Goal: Task Accomplishment & Management: Manage account settings

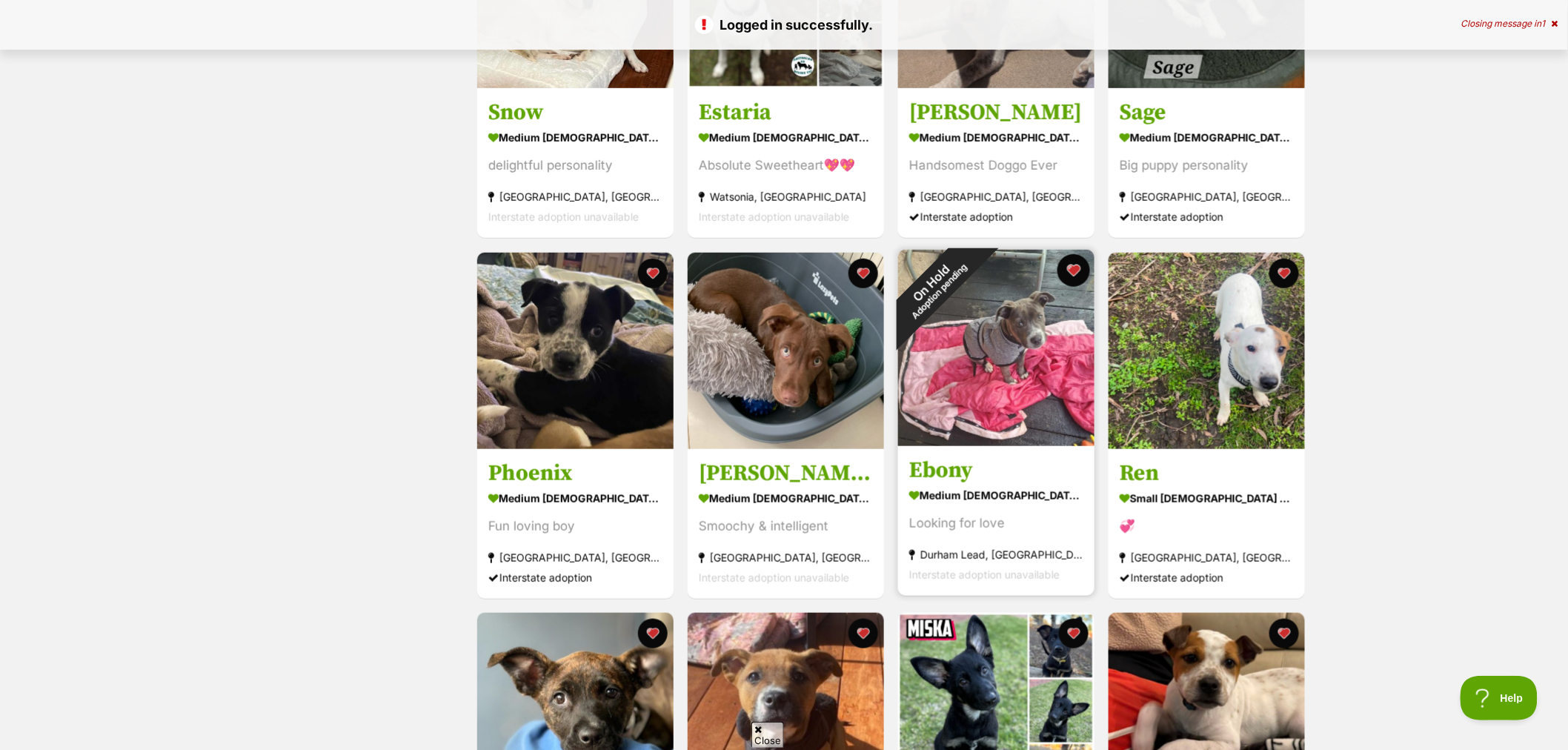
click at [1070, 269] on button "favourite" at bounding box center [1074, 270] width 33 height 33
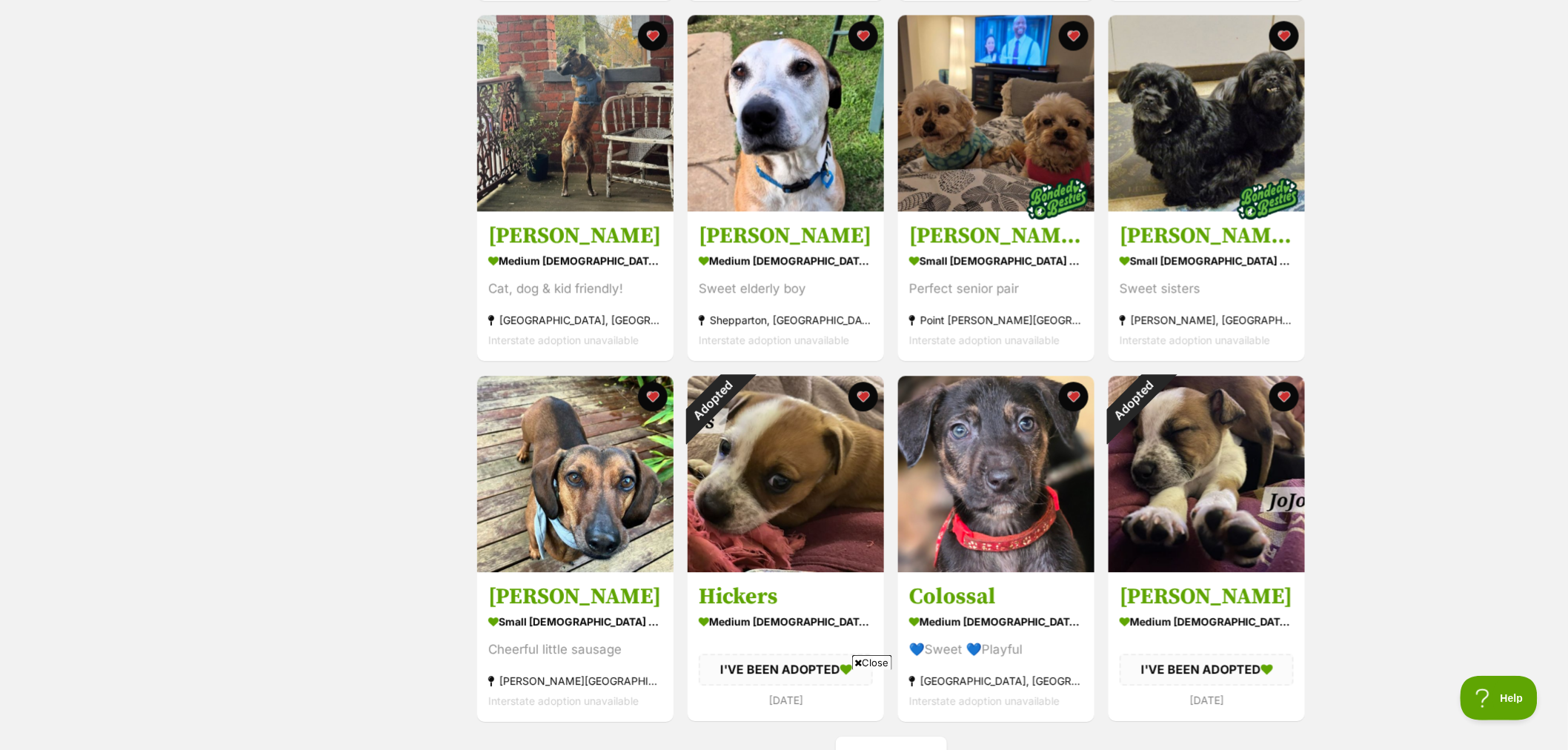
scroll to position [1482, 0]
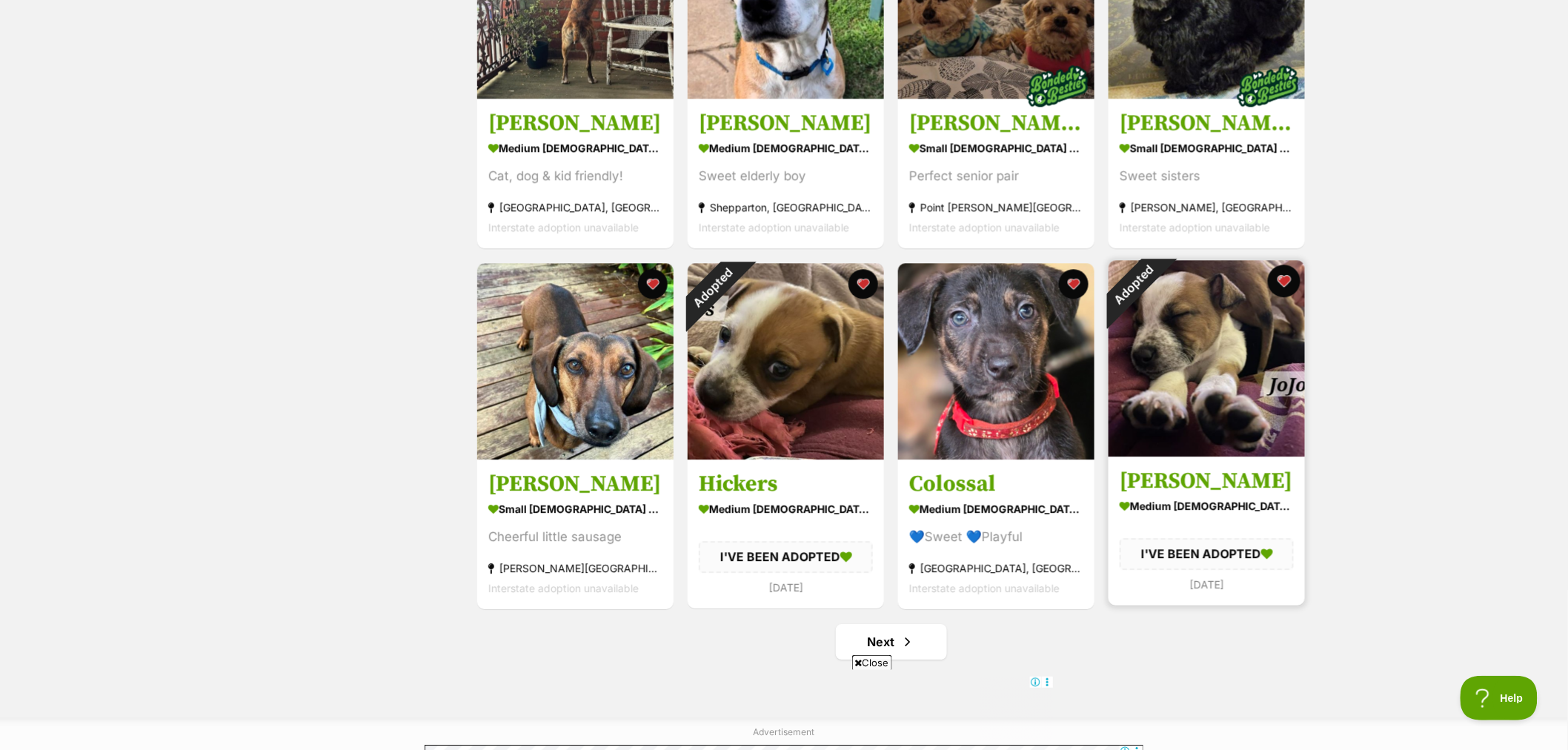
drag, startPoint x: 1282, startPoint y: 284, endPoint x: 1277, endPoint y: 294, distance: 11.2
click at [1282, 283] on button "favourite" at bounding box center [1284, 281] width 33 height 33
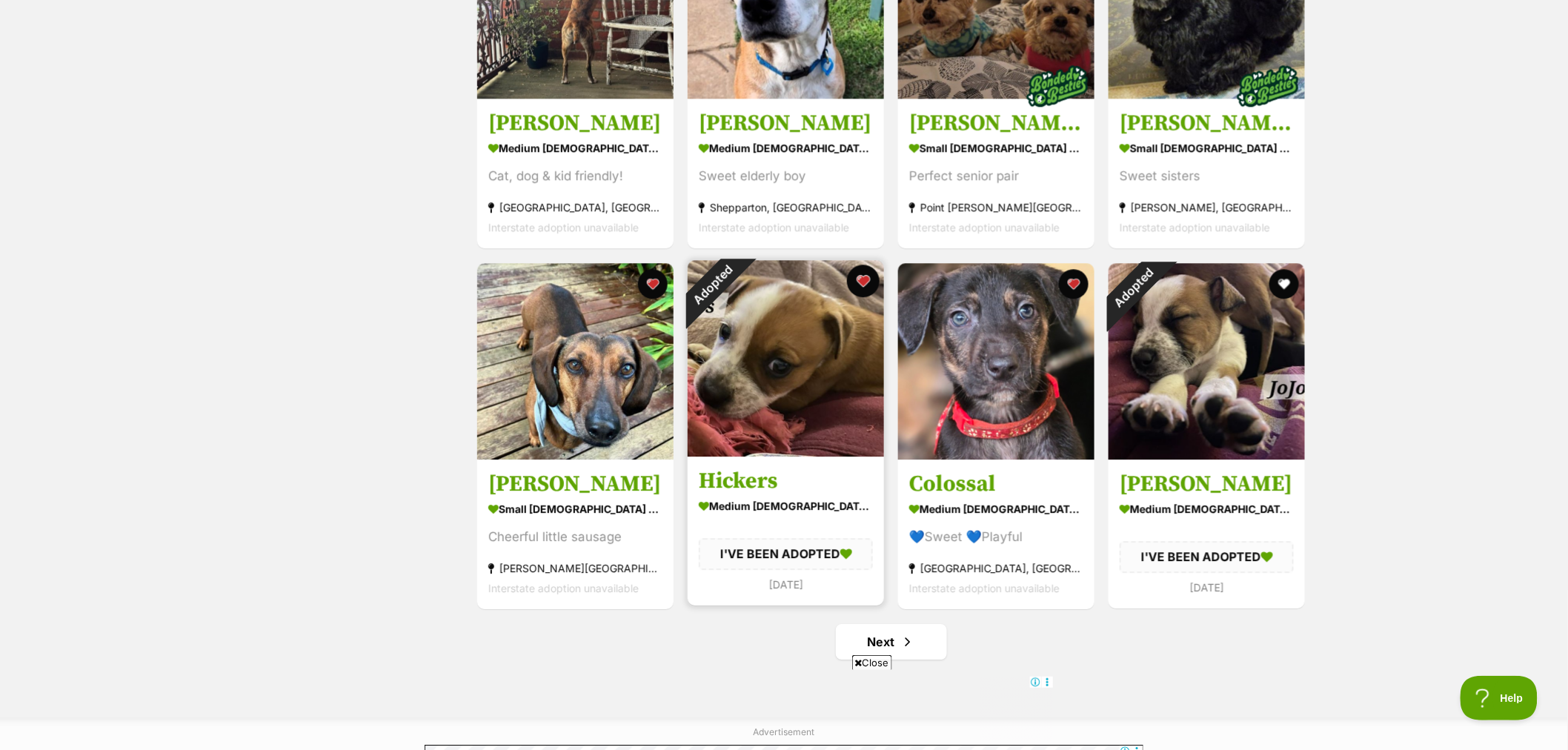
click at [860, 283] on button "favourite" at bounding box center [863, 281] width 33 height 33
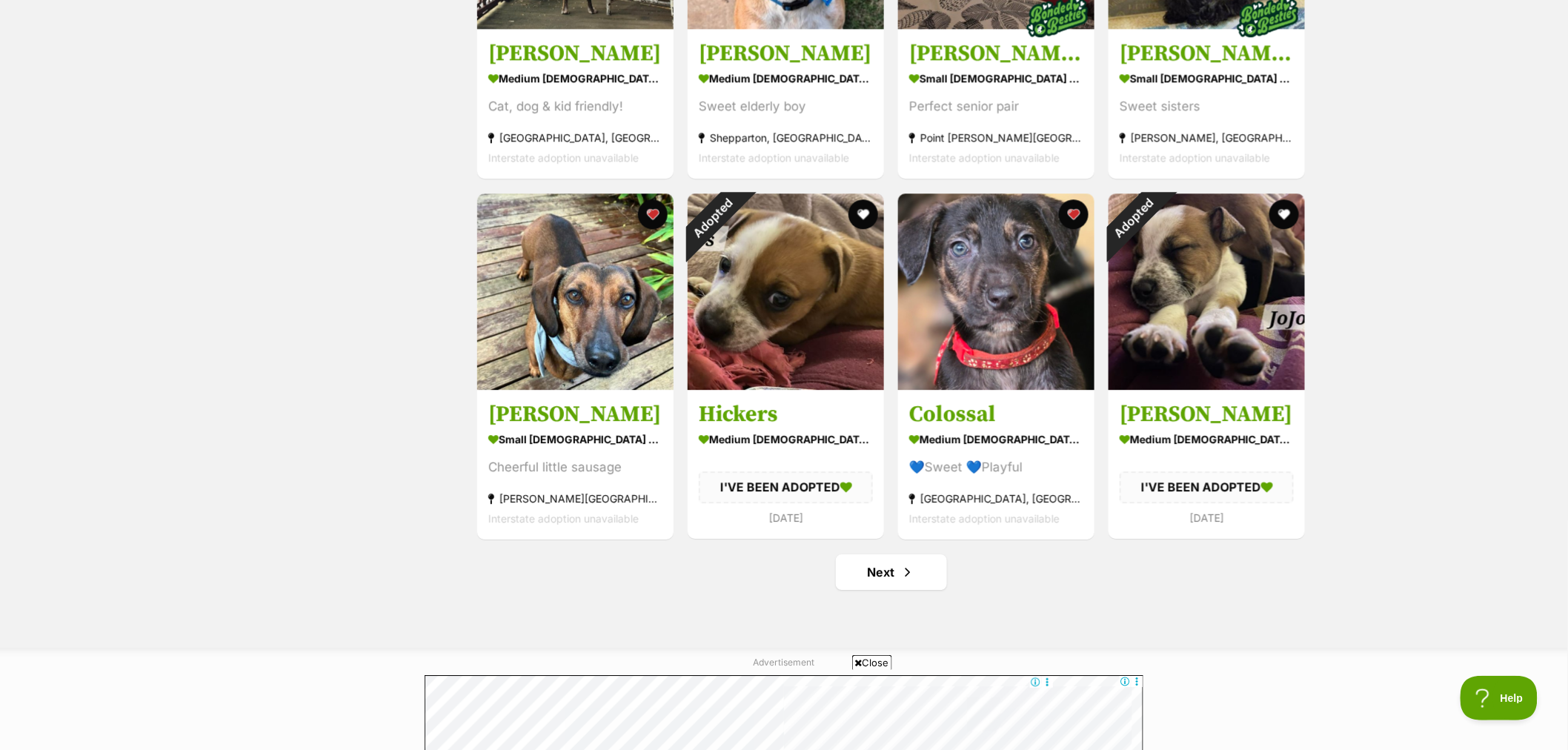
scroll to position [1646, 0]
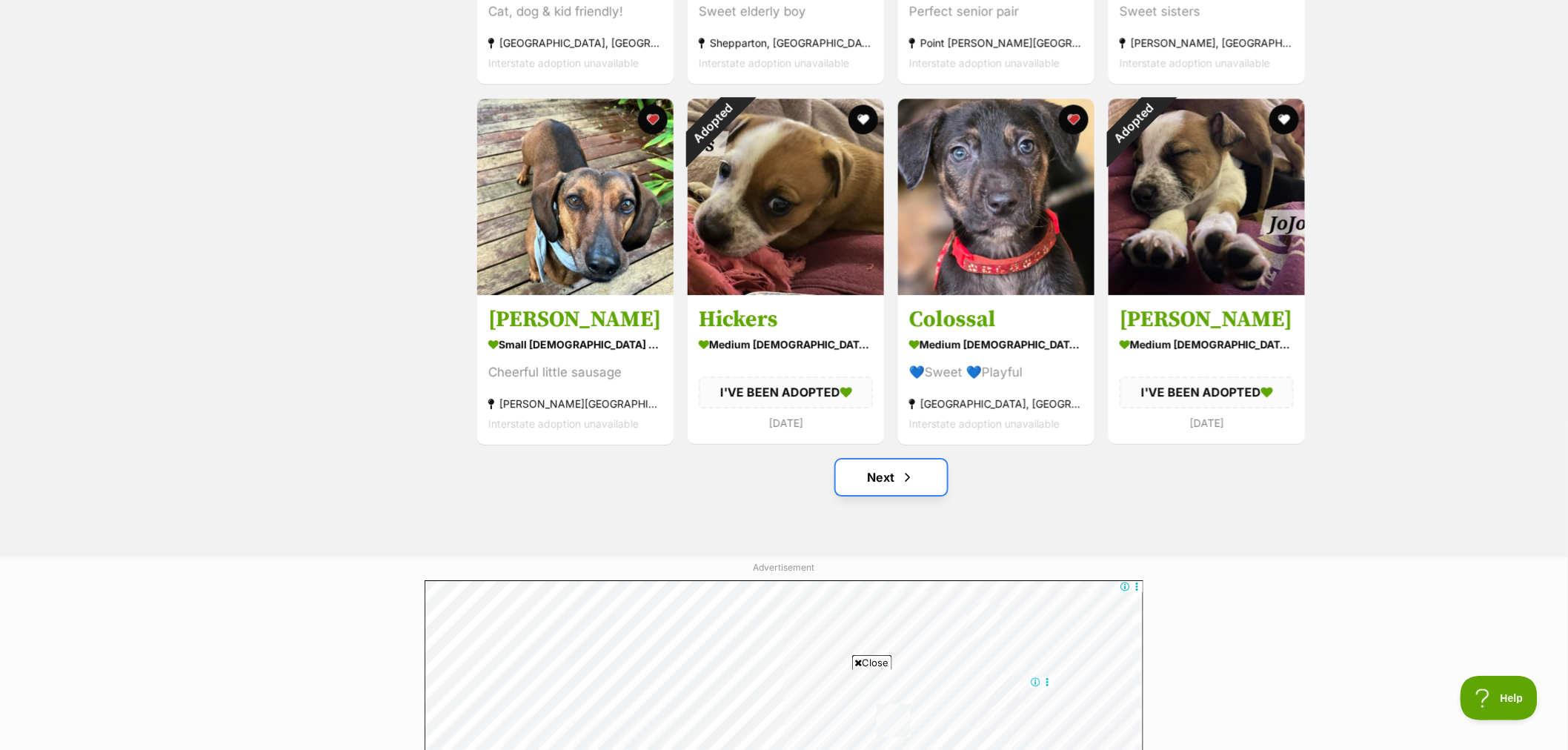
click at [893, 482] on link "Next" at bounding box center [891, 476] width 111 height 35
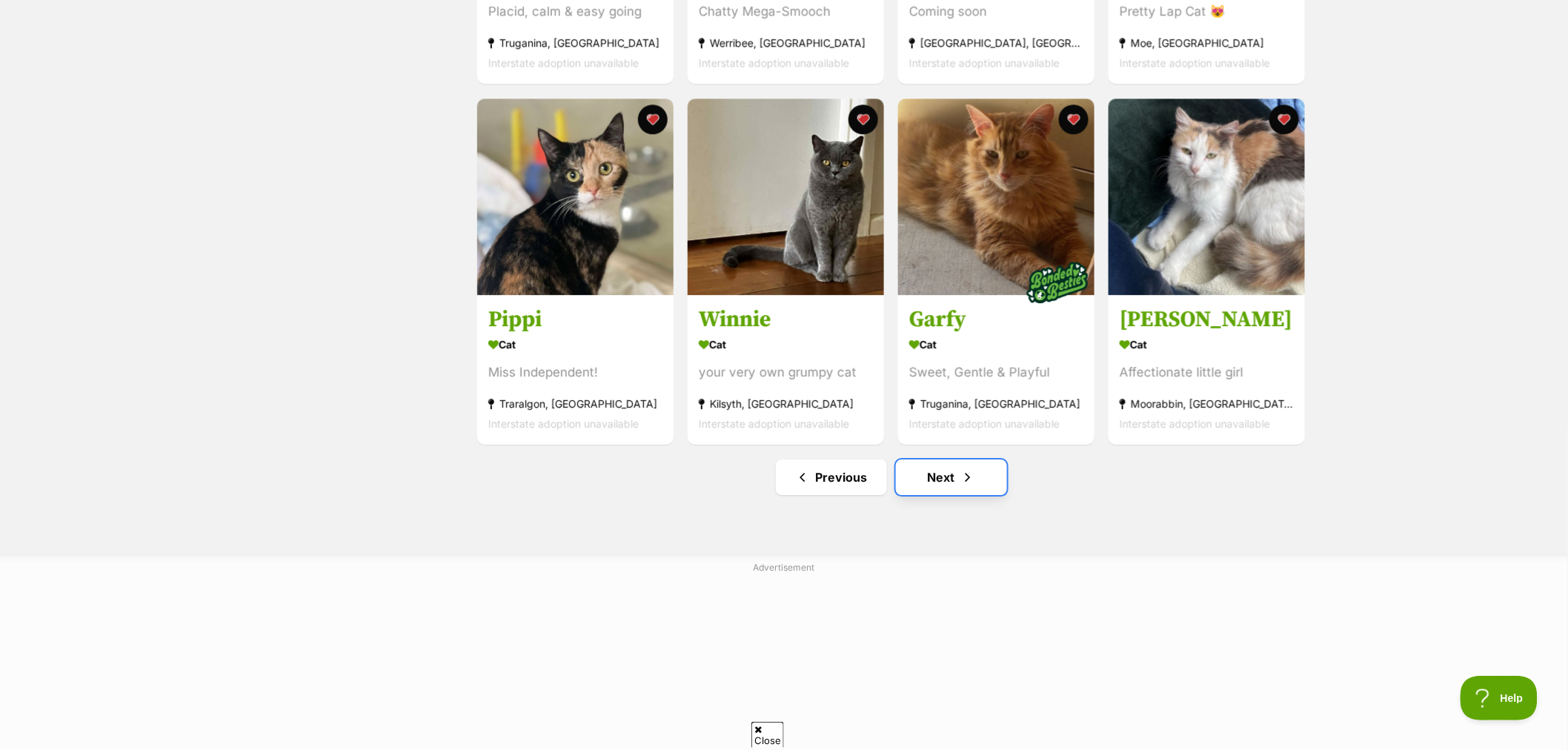
click at [950, 478] on link "Next" at bounding box center [951, 476] width 111 height 35
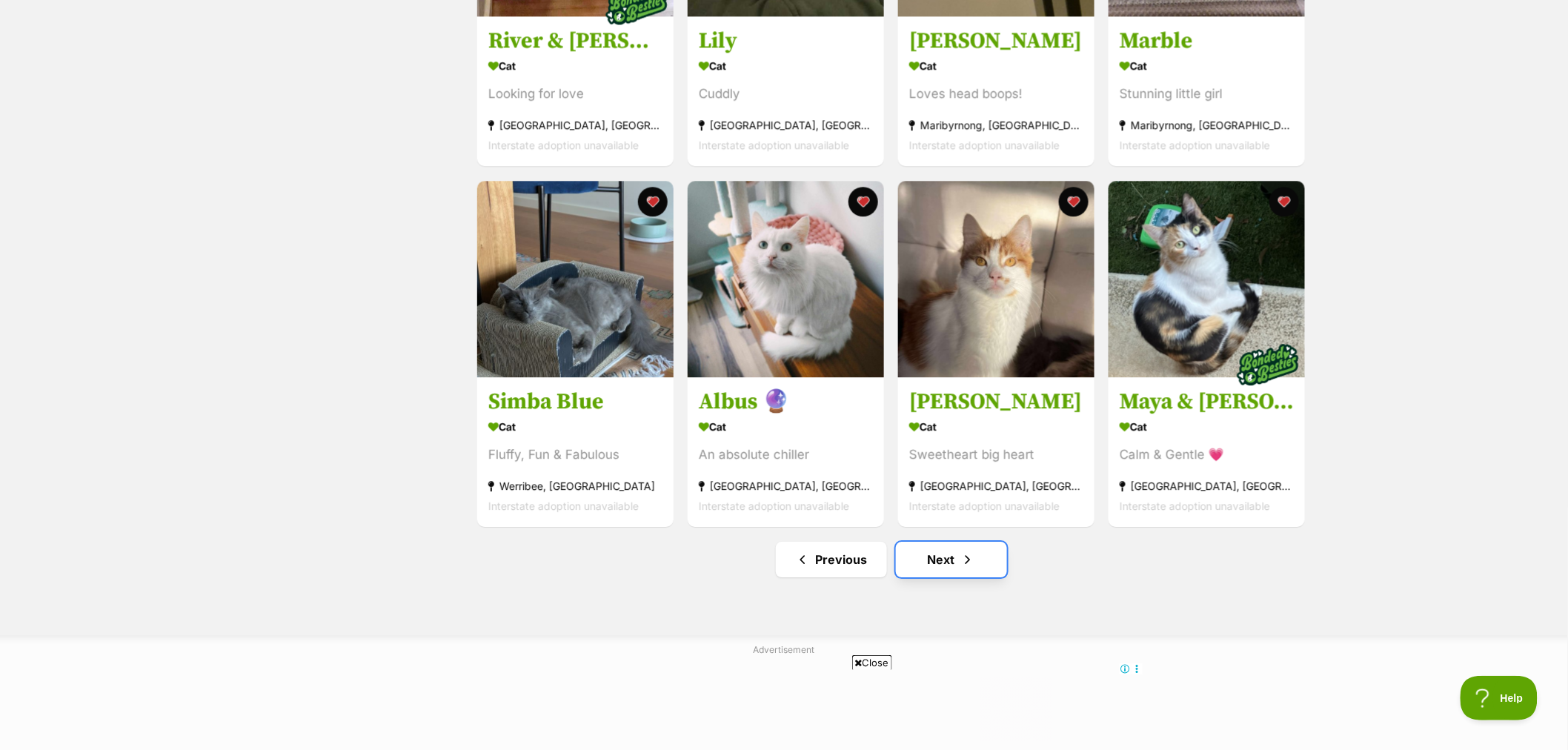
click at [910, 575] on link "Next" at bounding box center [951, 559] width 111 height 35
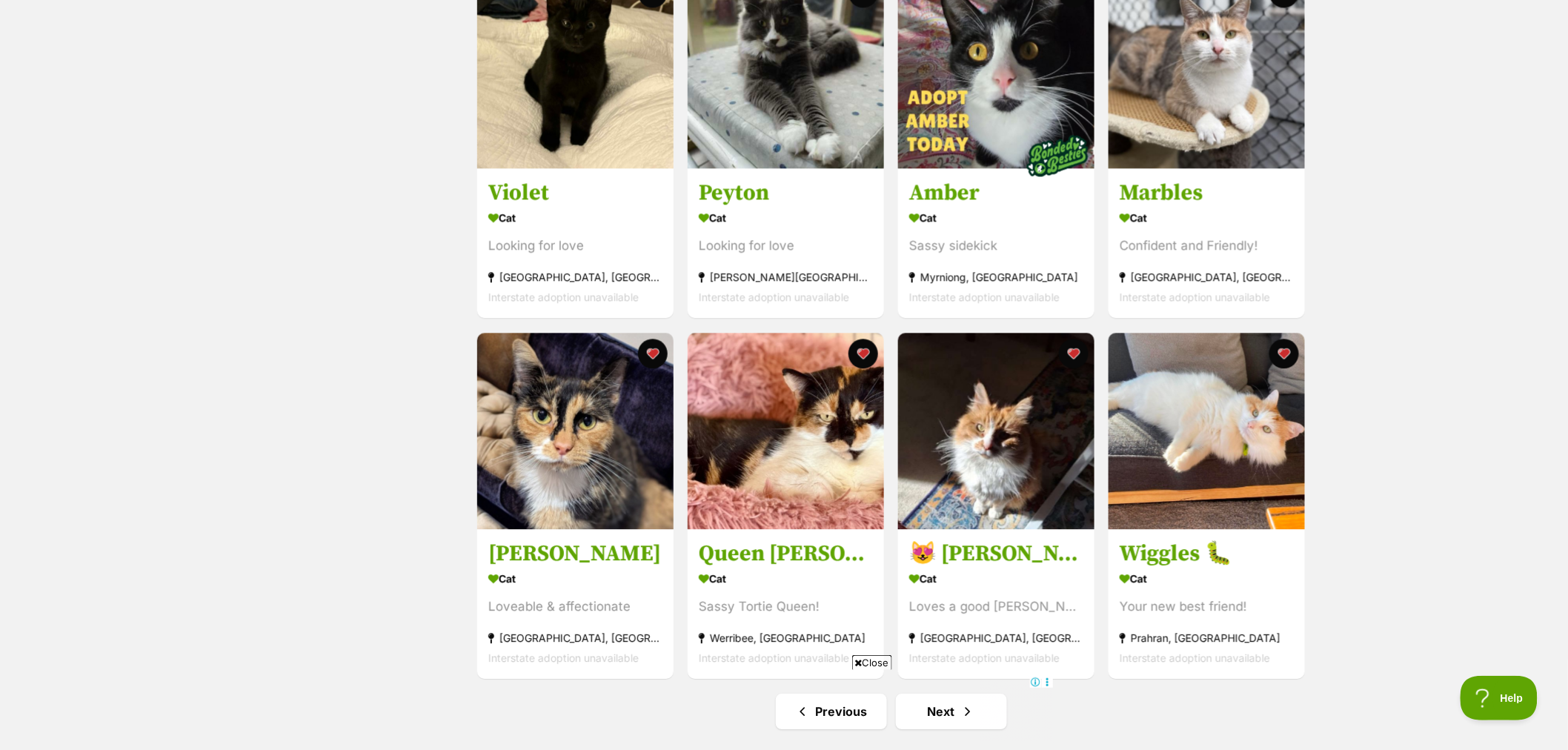
scroll to position [1564, 0]
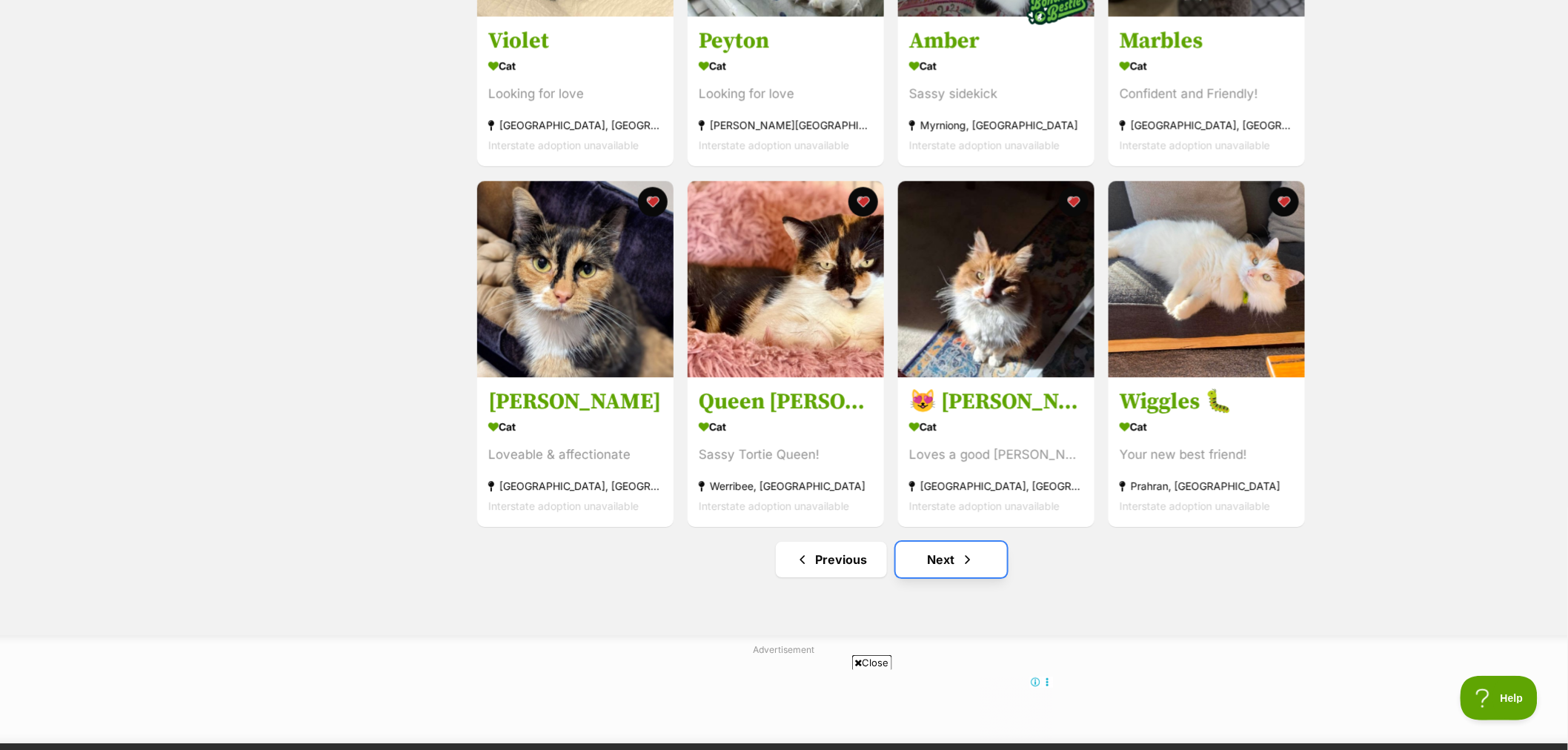
click at [914, 574] on link "Next" at bounding box center [951, 559] width 111 height 35
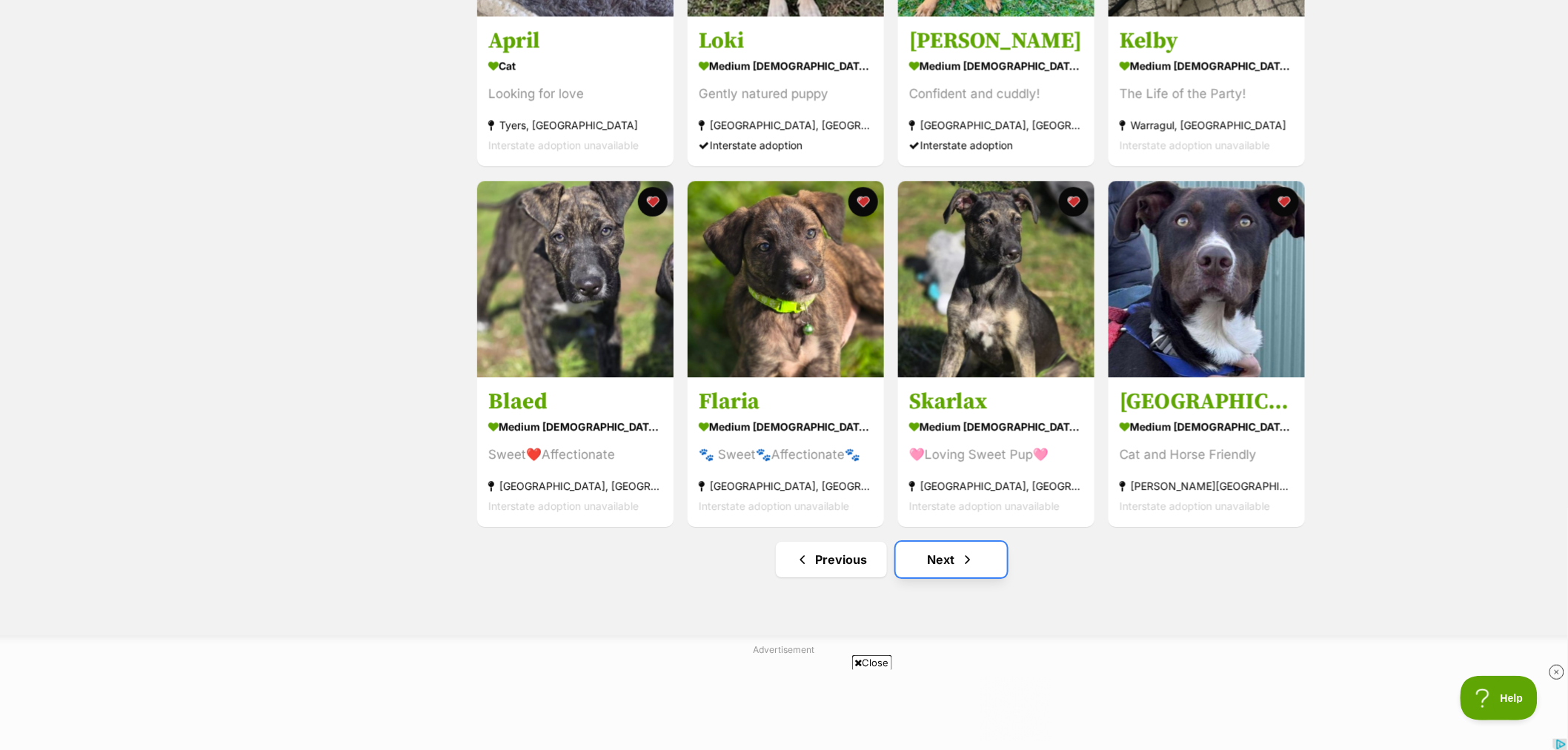
click at [907, 566] on link "Next" at bounding box center [951, 559] width 111 height 35
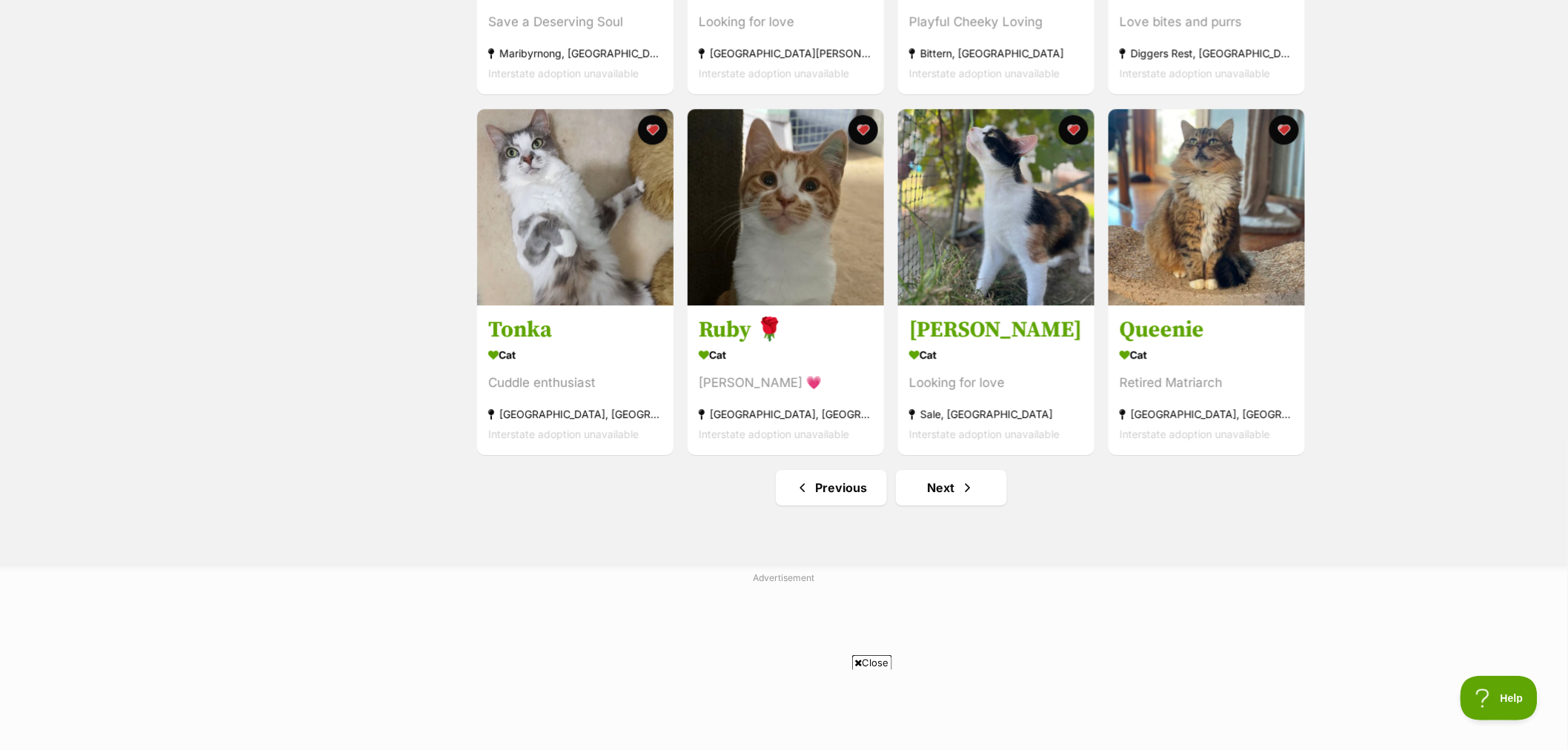
scroll to position [1728, 0]
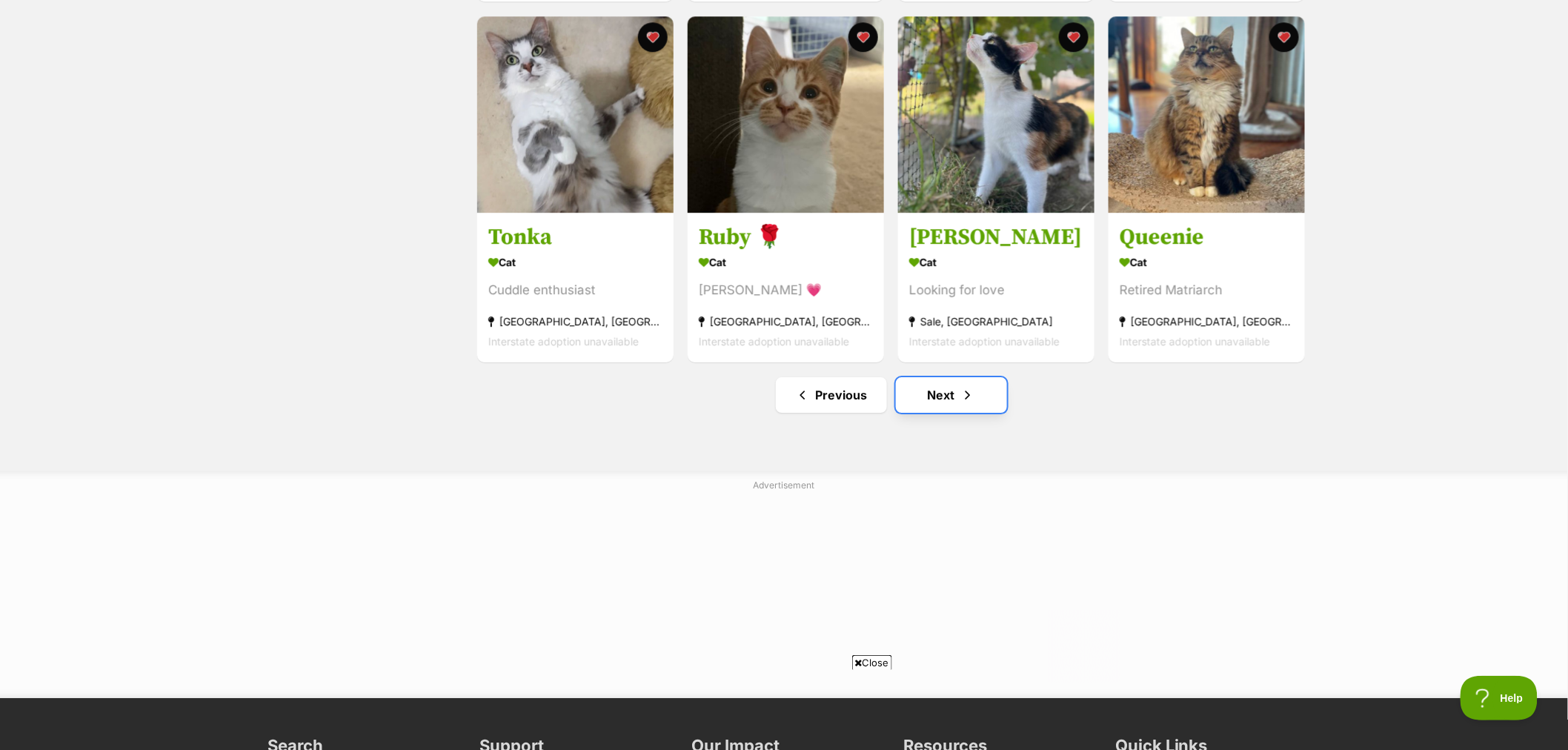
click at [947, 394] on link "Next" at bounding box center [951, 395] width 111 height 35
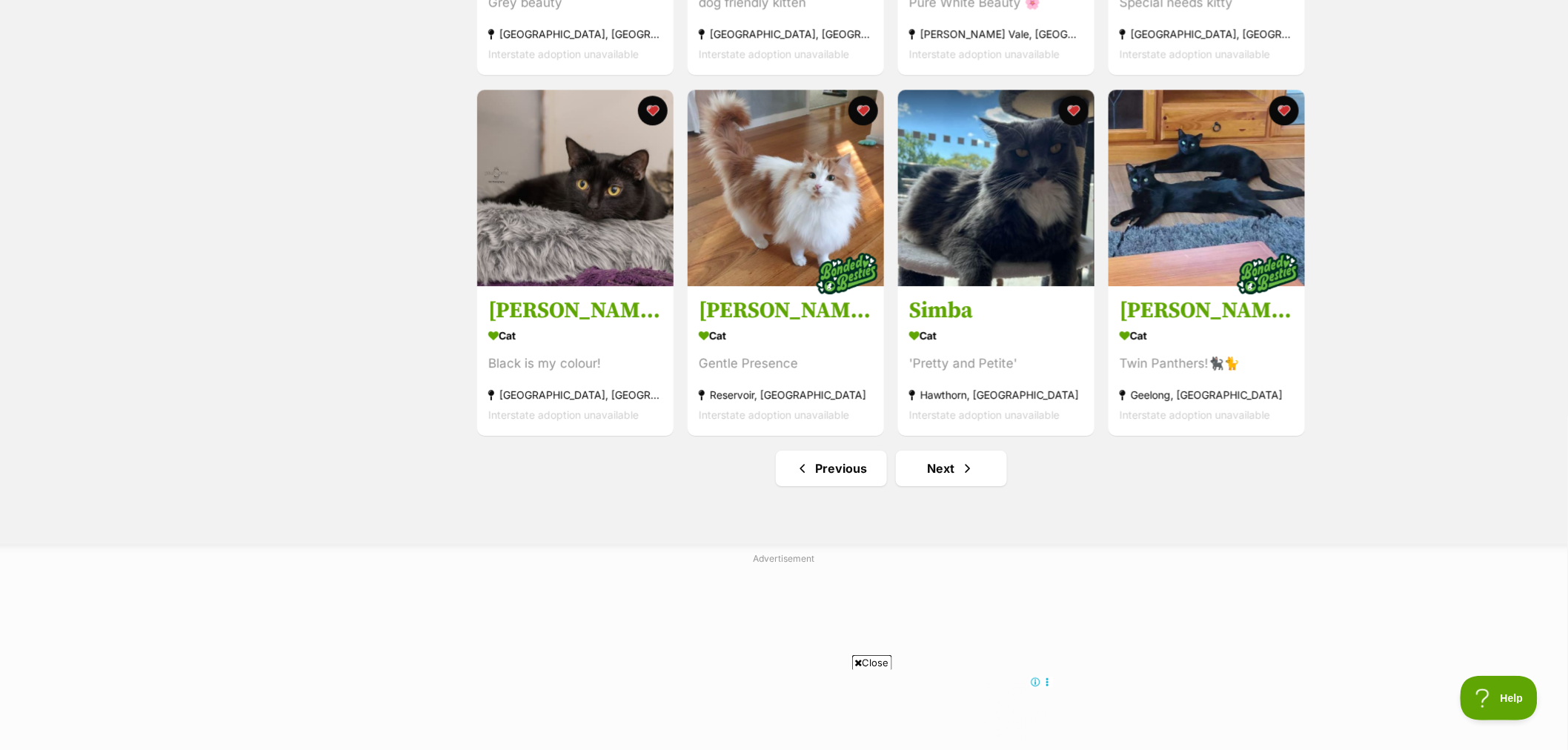
scroll to position [1728, 0]
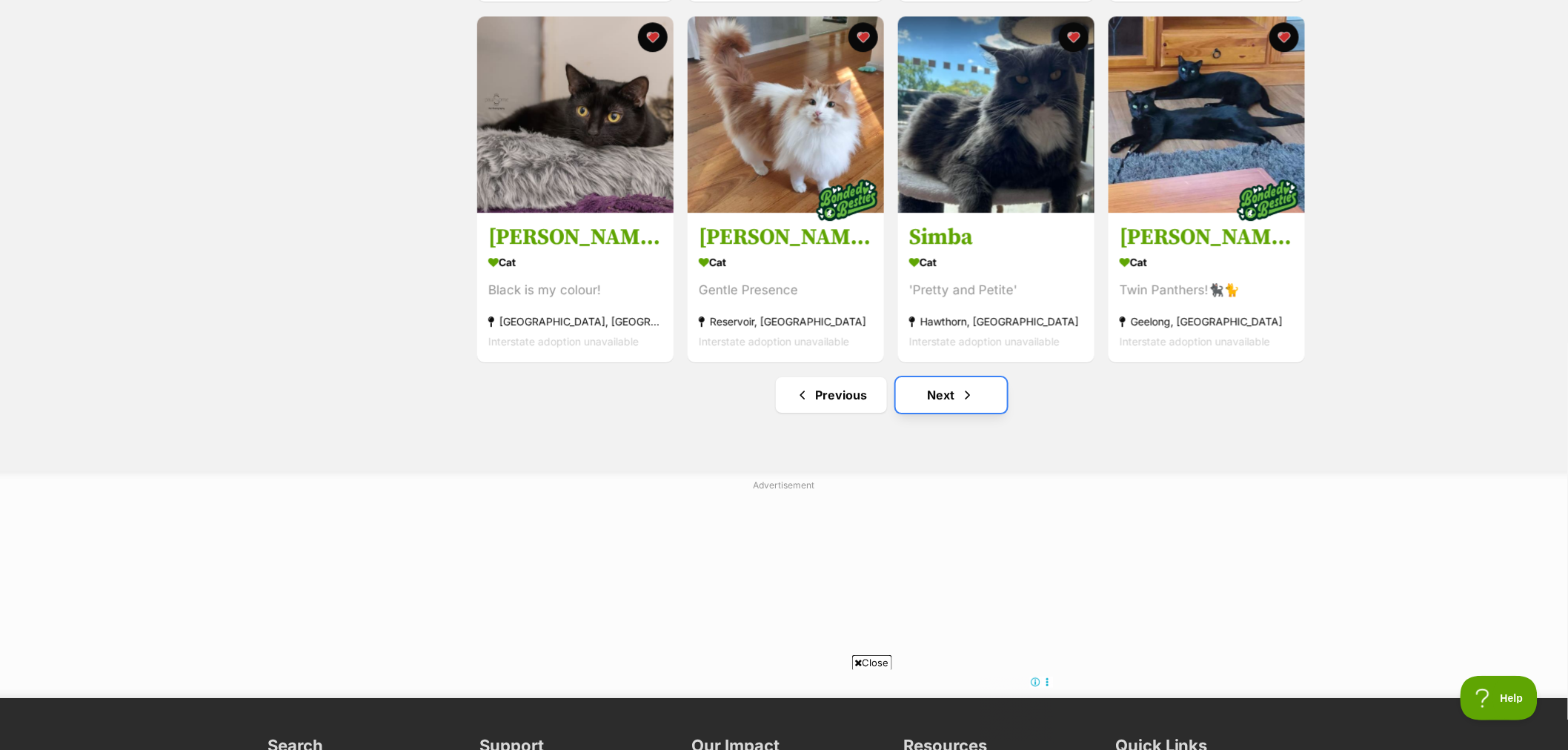
click at [951, 402] on link "Next" at bounding box center [951, 395] width 111 height 35
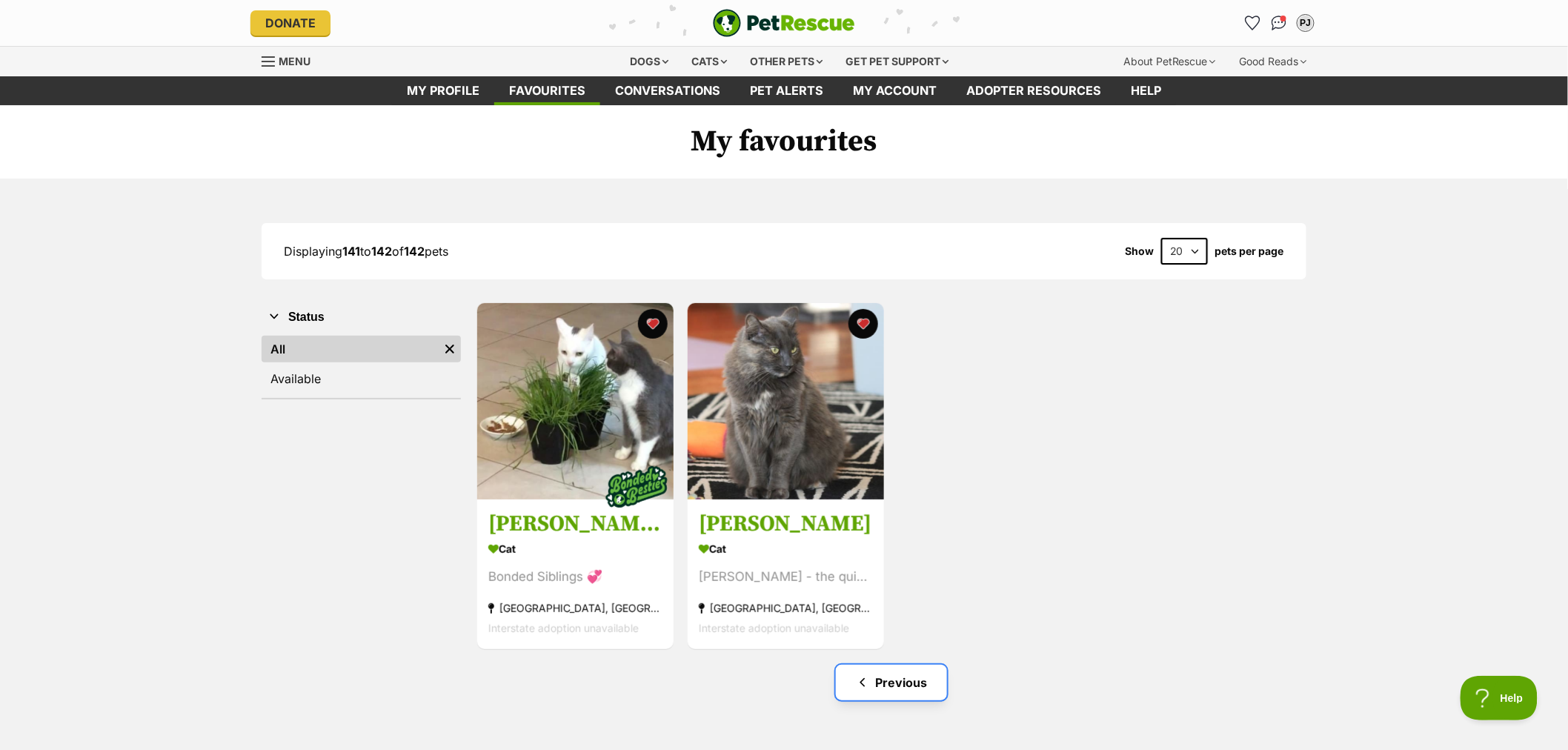
click at [921, 683] on link "Previous" at bounding box center [891, 682] width 111 height 35
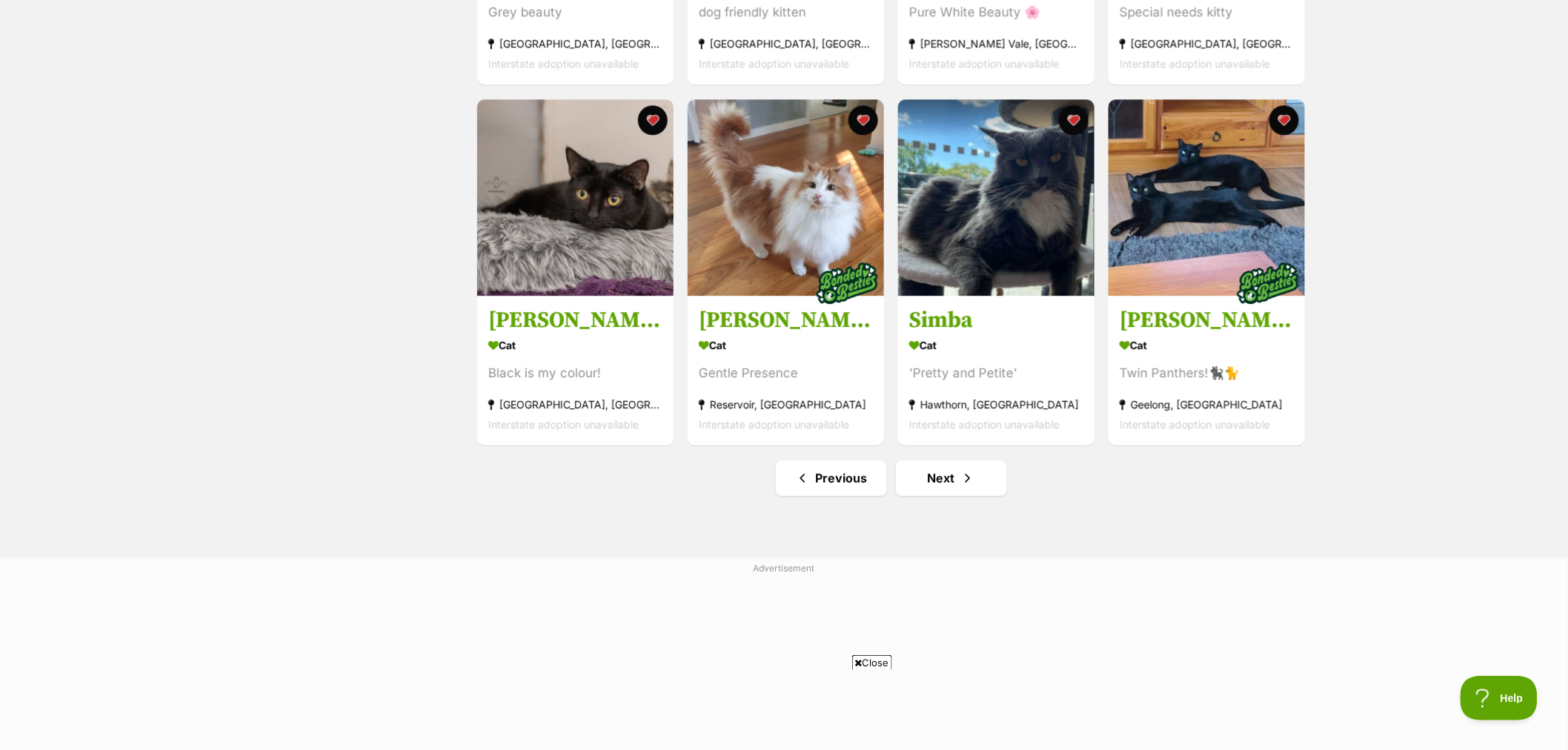
scroll to position [1646, 0]
click at [833, 492] on link "Previous" at bounding box center [831, 476] width 111 height 35
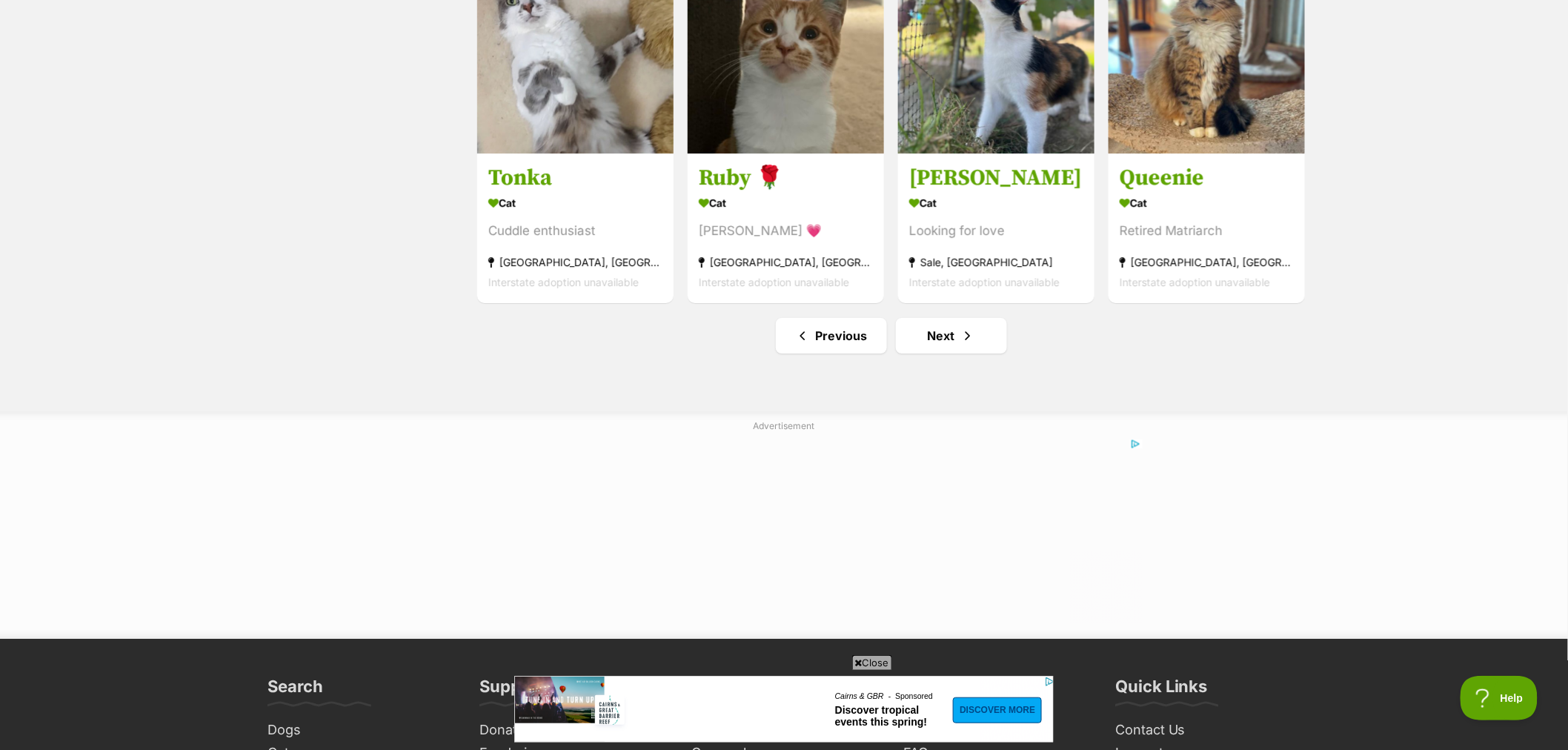
scroll to position [1810, 0]
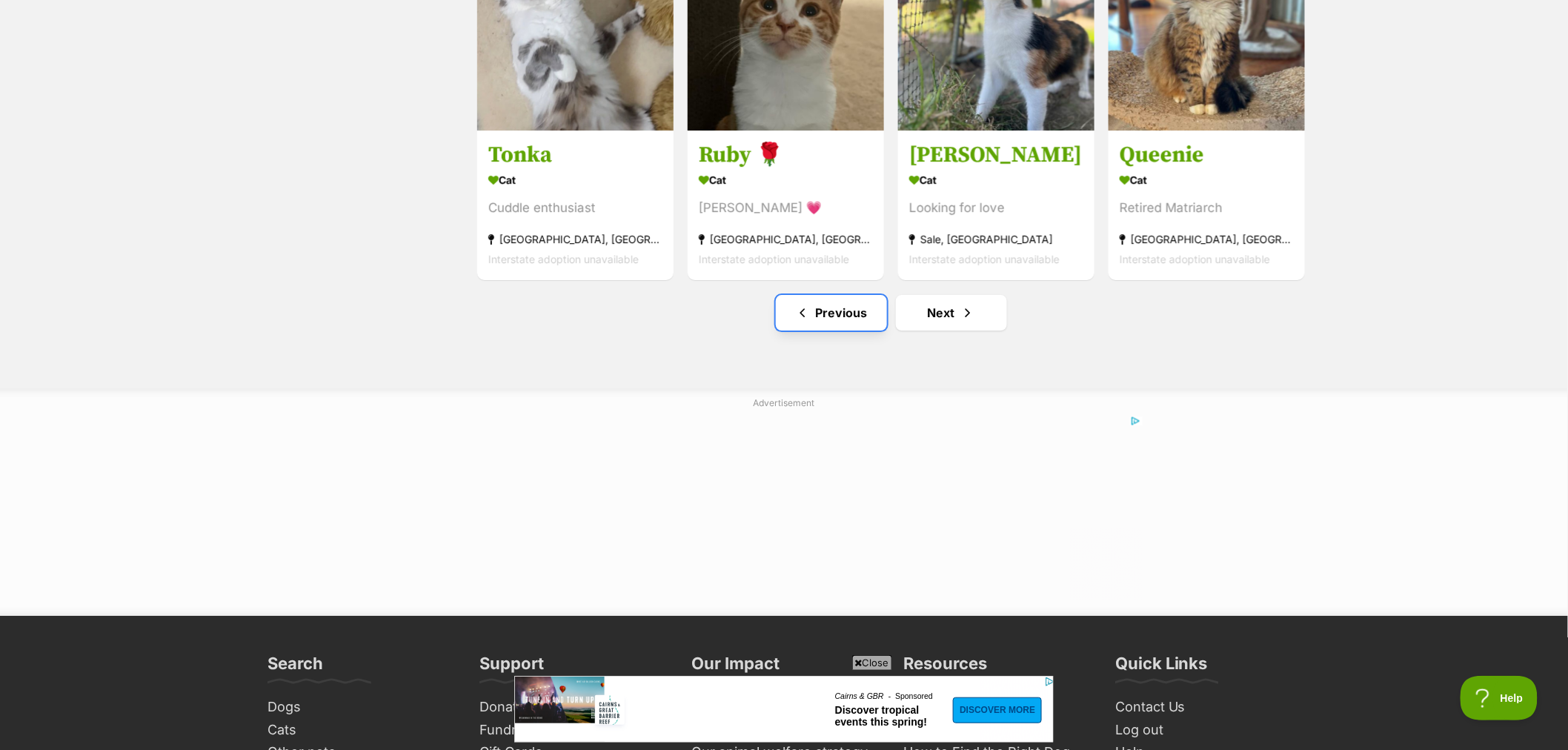
click at [854, 323] on link "Previous" at bounding box center [831, 312] width 111 height 35
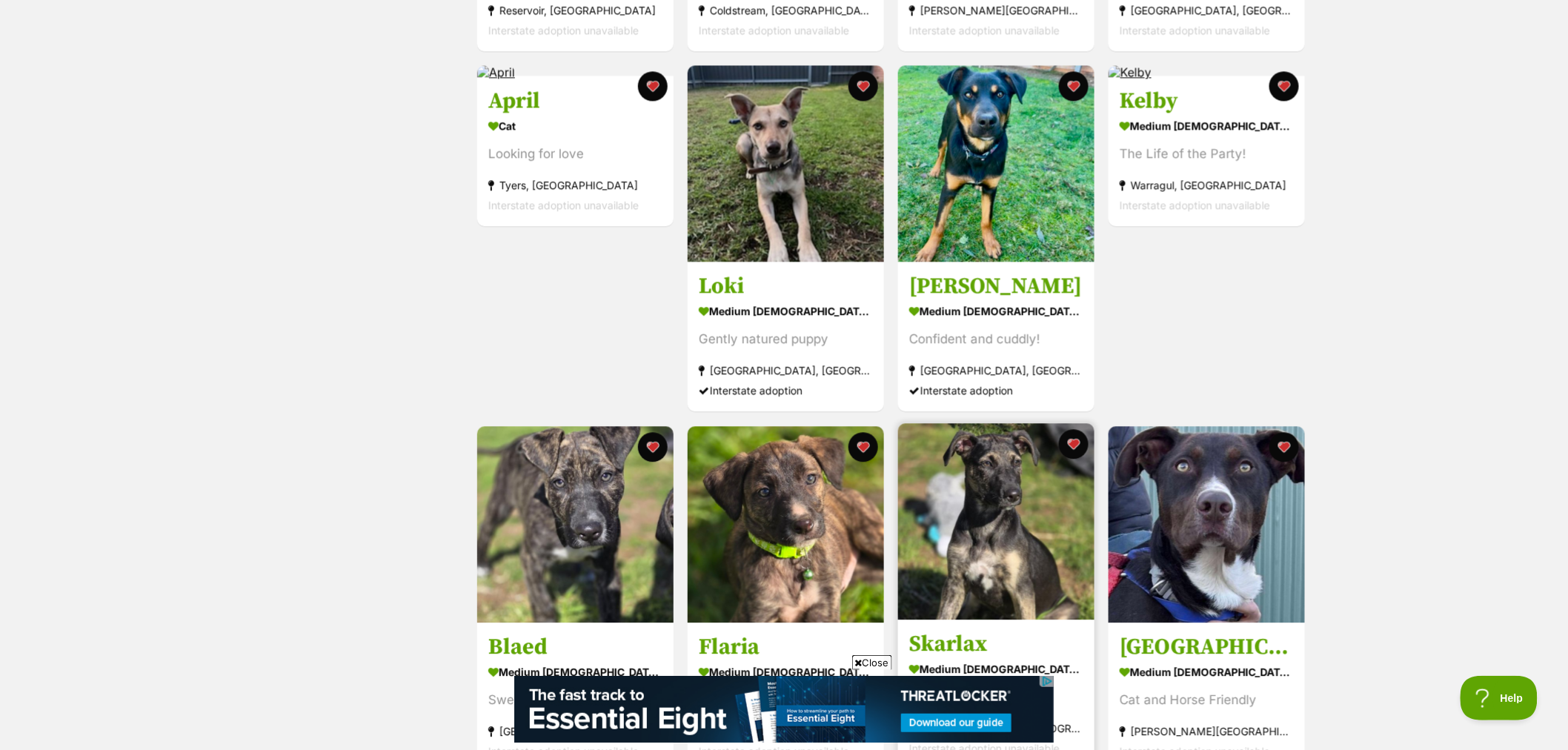
scroll to position [1316, 0]
